Goal: Find specific page/section: Find specific page/section

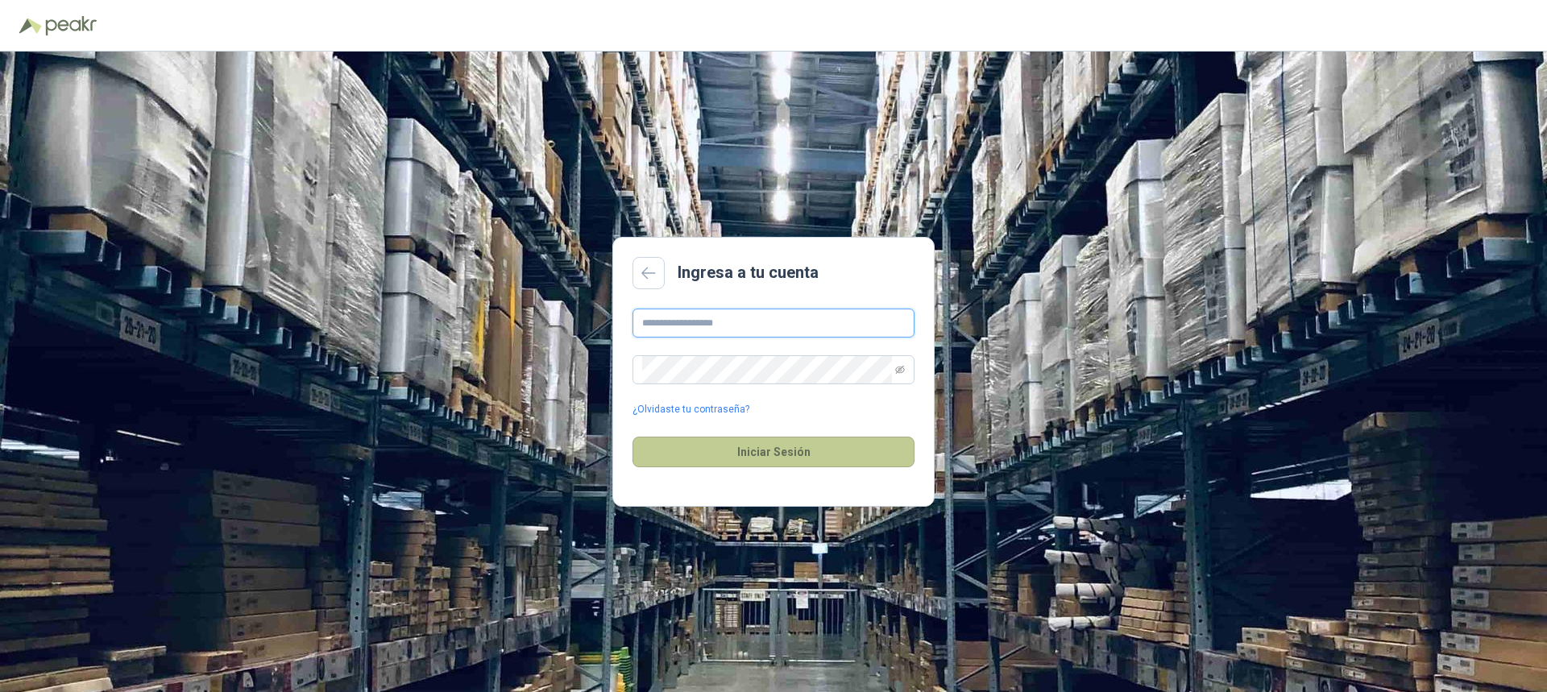
type input "**********"
click at [741, 452] on button "Iniciar Sesión" at bounding box center [774, 452] width 282 height 31
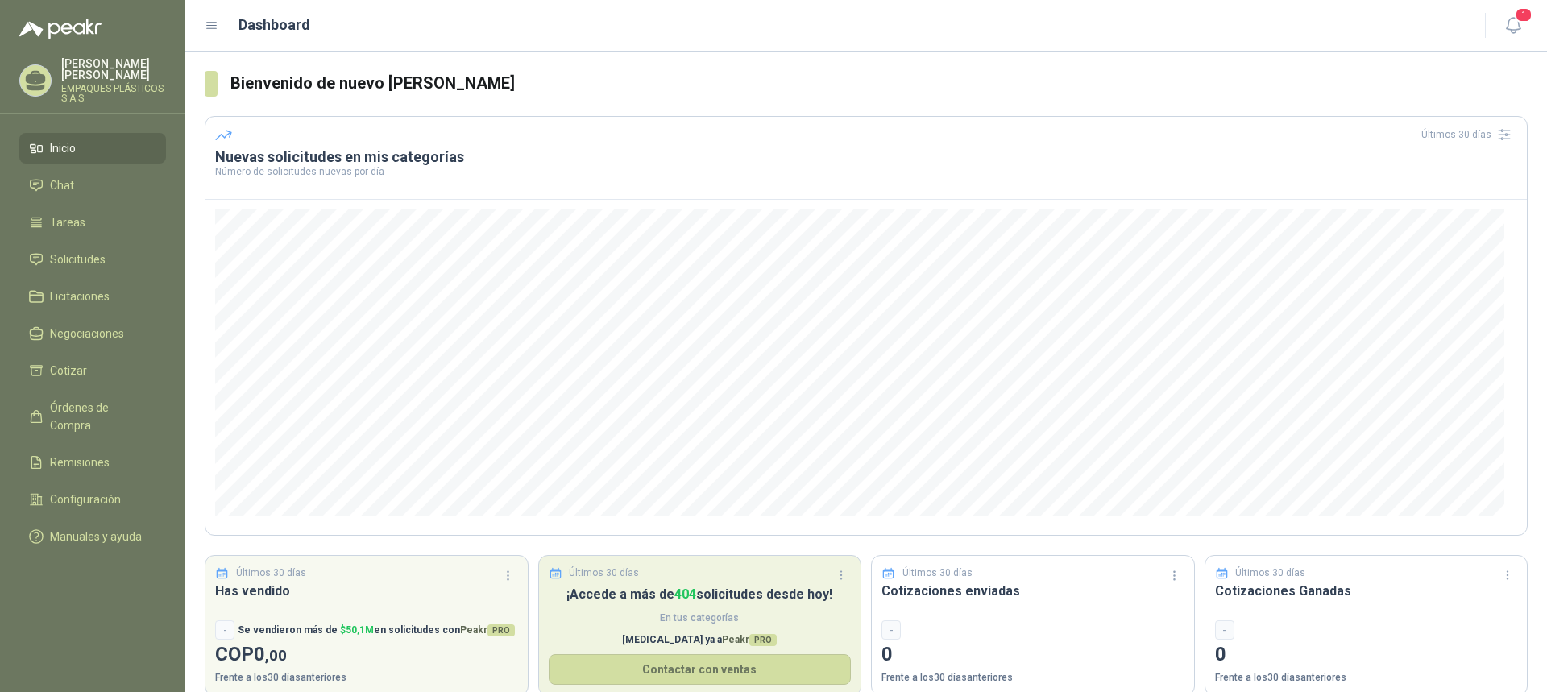
scroll to position [23, 0]
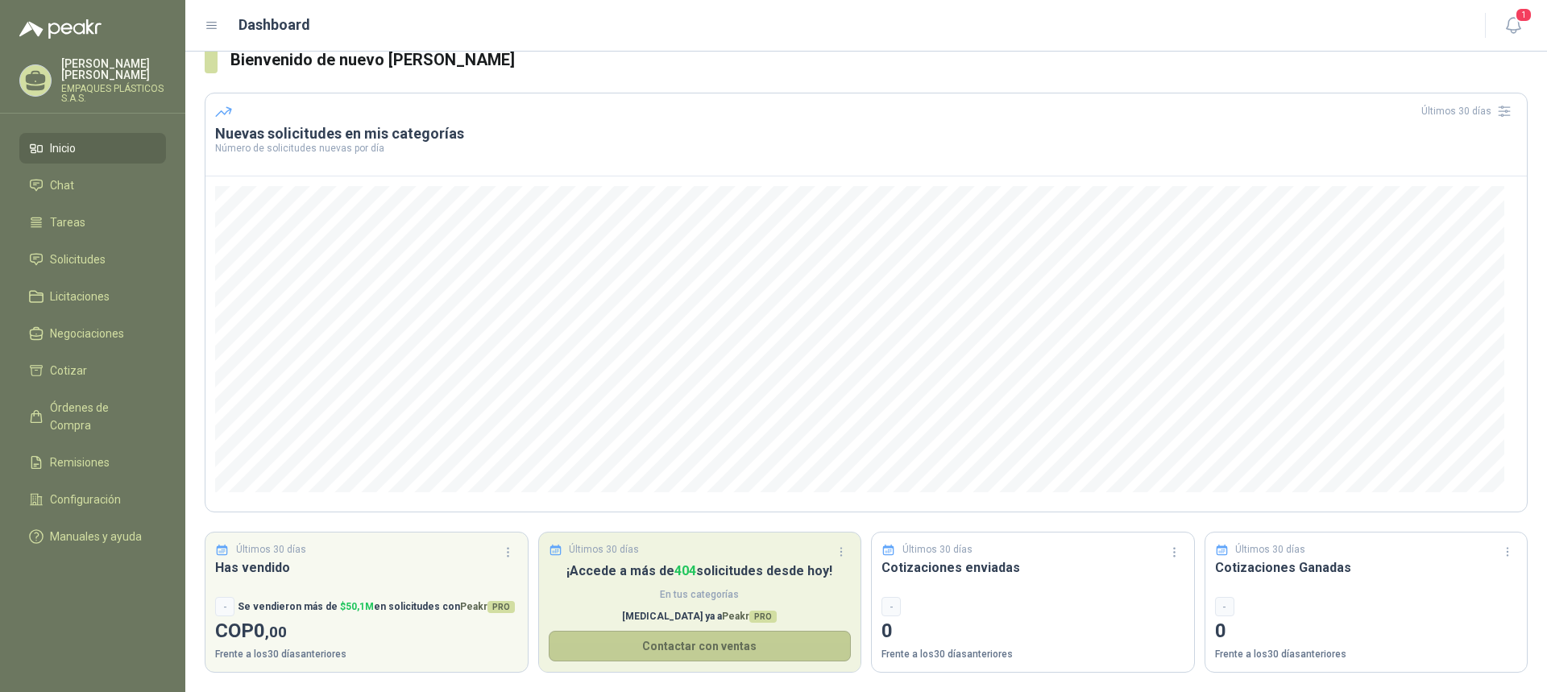
click at [686, 643] on button "Contactar con ventas" at bounding box center [700, 646] width 303 height 31
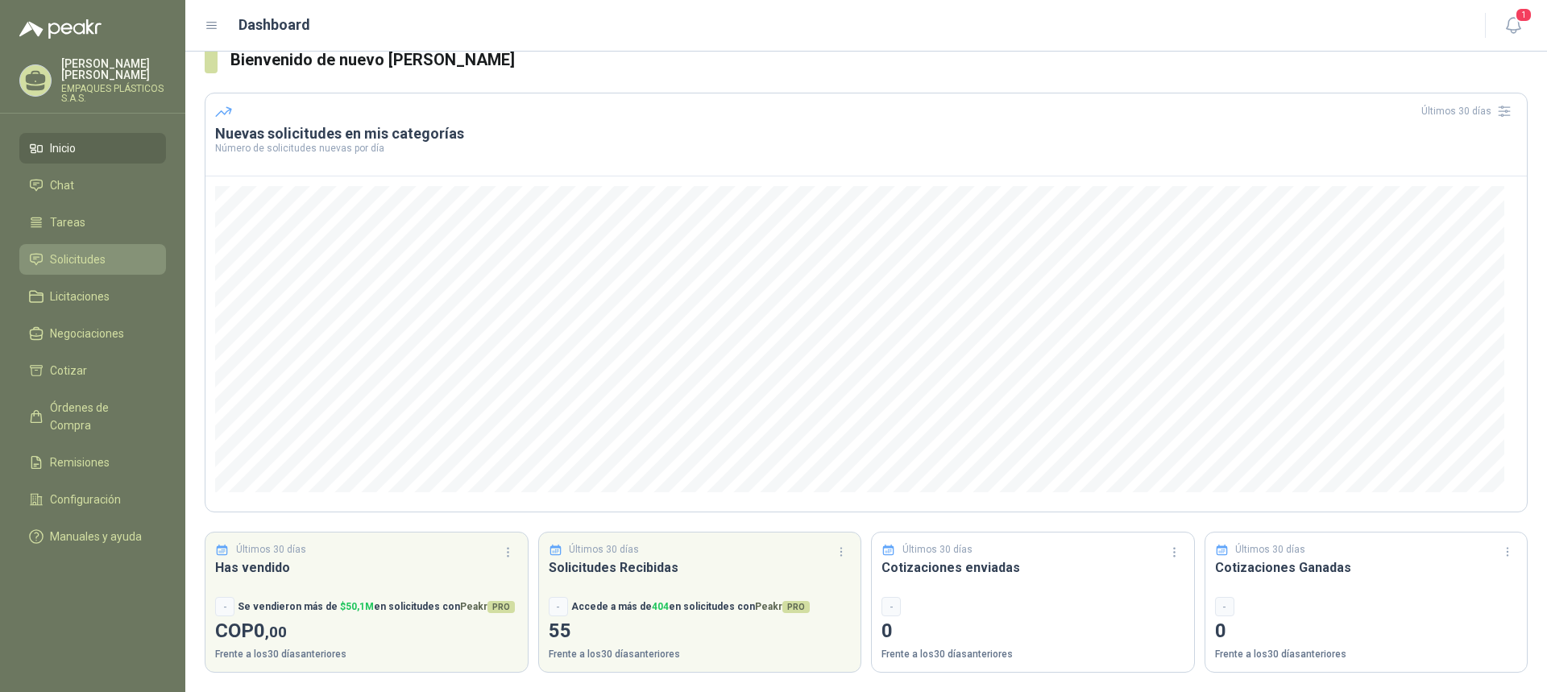
click at [57, 266] on span "Solicitudes" at bounding box center [78, 260] width 56 height 18
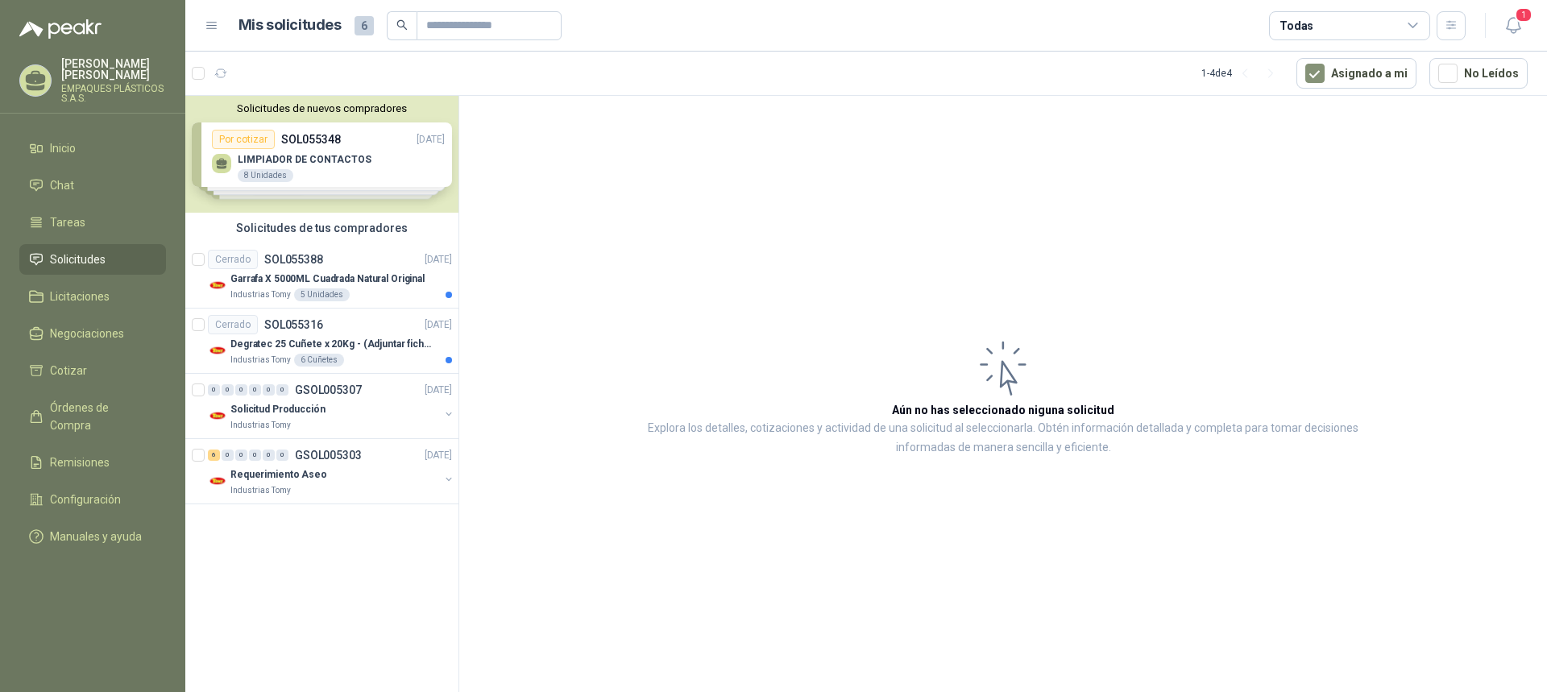
click at [315, 153] on div "Solicitudes de nuevos compradores Por cotizar SOL055348 [DATE] LIMPIADOR DE CON…" at bounding box center [321, 154] width 273 height 117
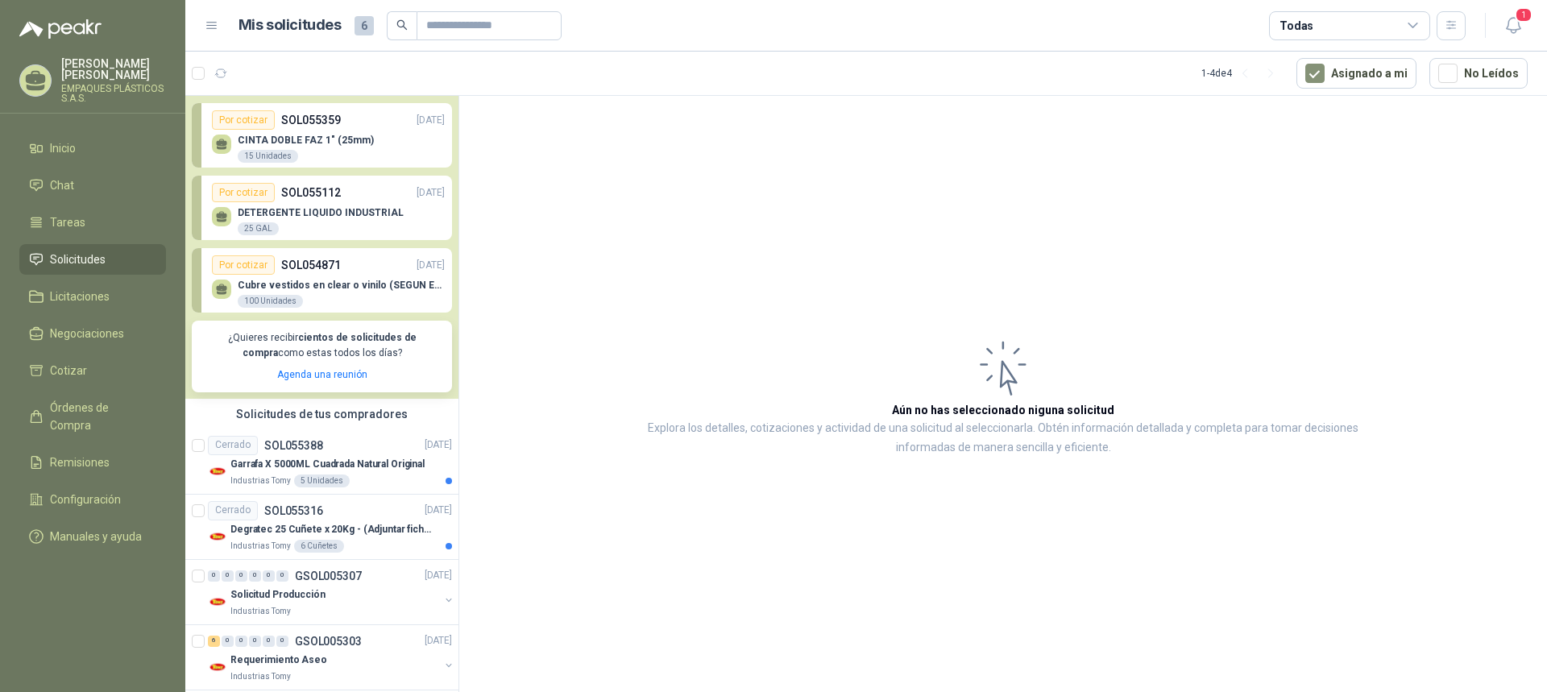
scroll to position [108, 0]
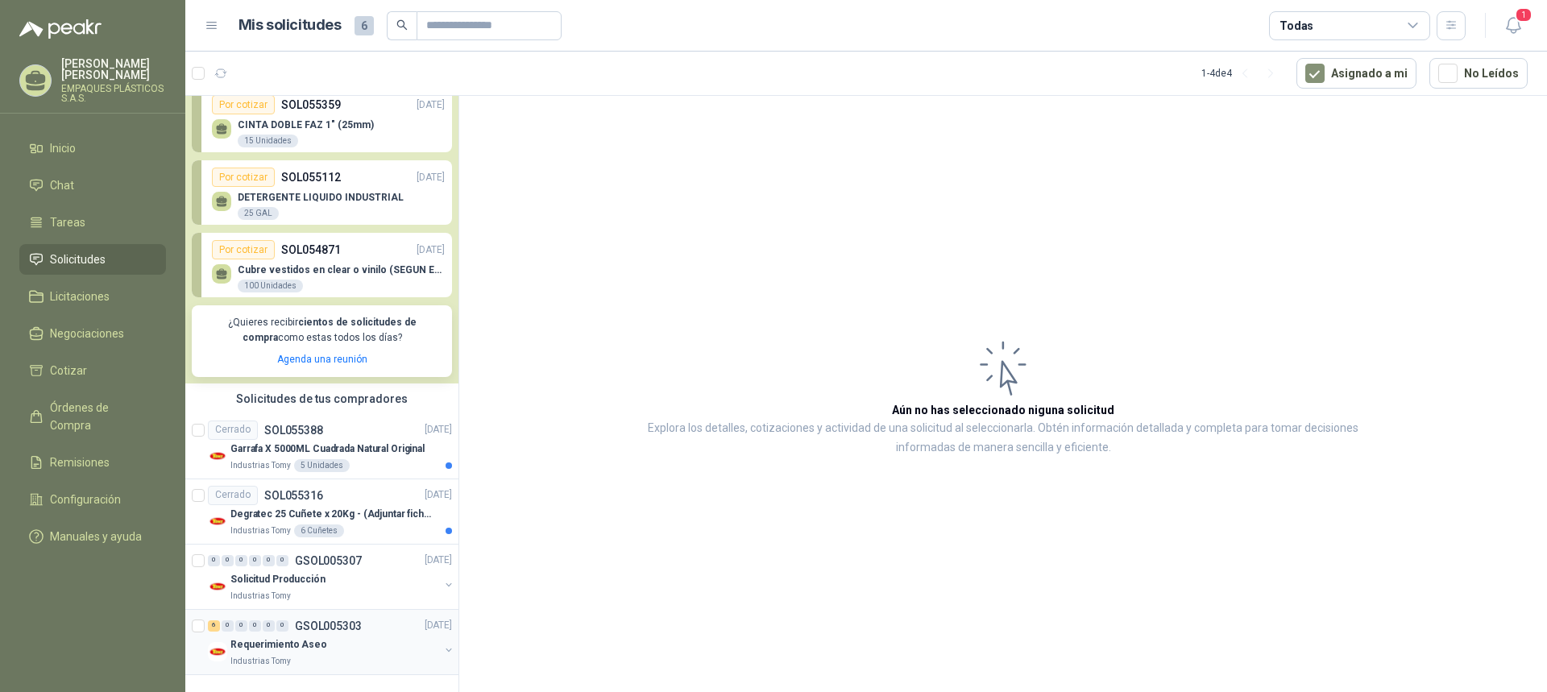
click at [263, 647] on p "Requerimiento Aseo" at bounding box center [278, 644] width 97 height 15
